Goal: Find specific page/section: Find specific page/section

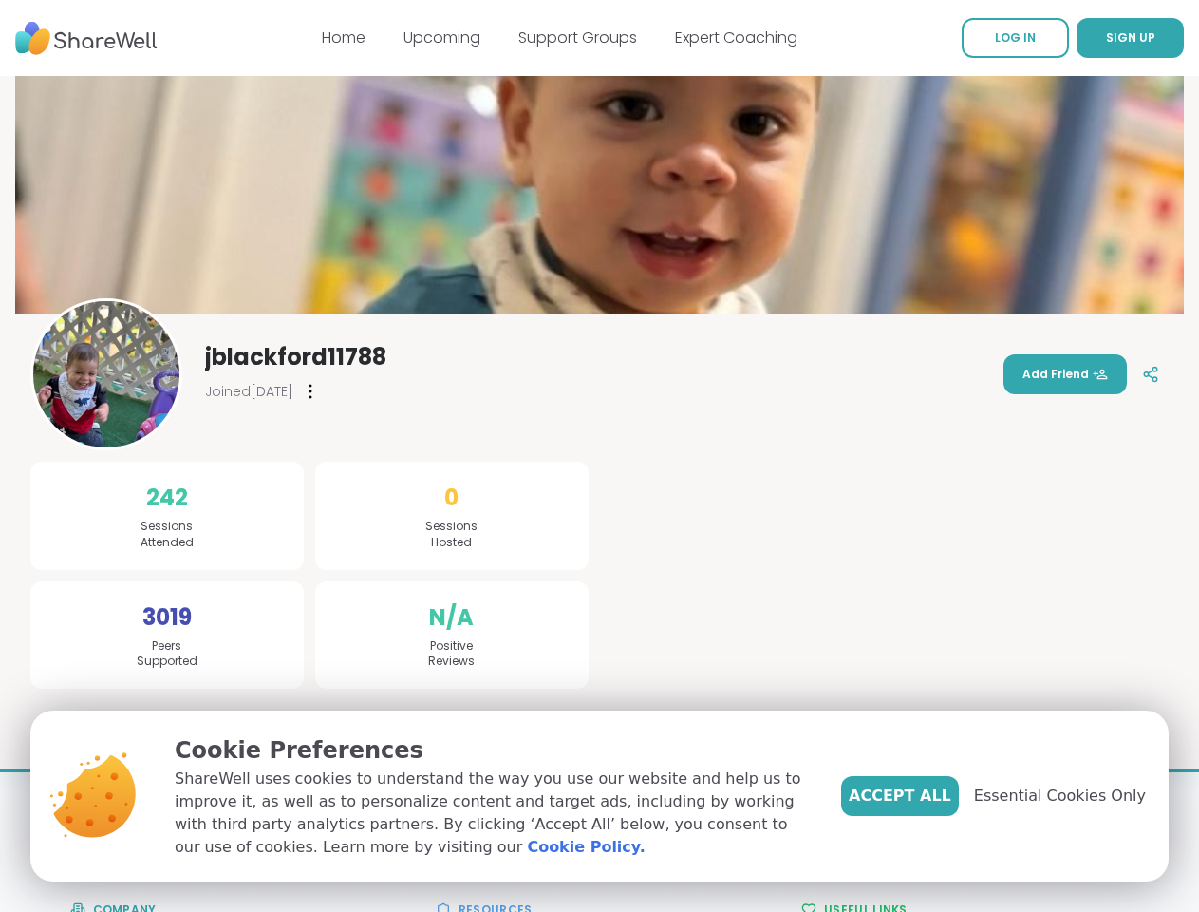
click at [599, 456] on div "242 Sessions Attended 3019 Peers Supported 0 Sessions Hosted N/A Positive Revie…" at bounding box center [599, 555] width 1138 height 265
click at [1106, 38] on span "SIGN UP" at bounding box center [1130, 37] width 49 height 16
click at [1142, 374] on icon at bounding box center [1150, 374] width 17 height 17
click at [1071, 796] on span "Essential Cookies Only" at bounding box center [1060, 795] width 172 height 23
